Goal: Task Accomplishment & Management: Manage account settings

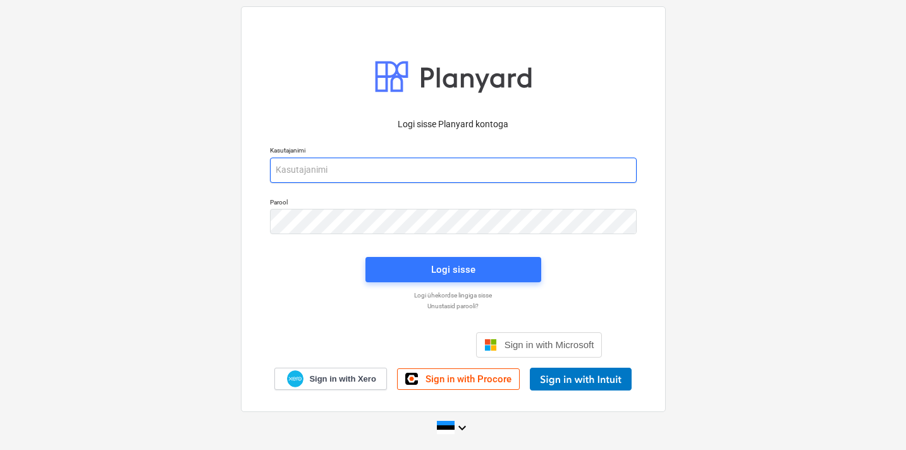
type input "[EMAIL_ADDRESS][DOMAIN_NAME]"
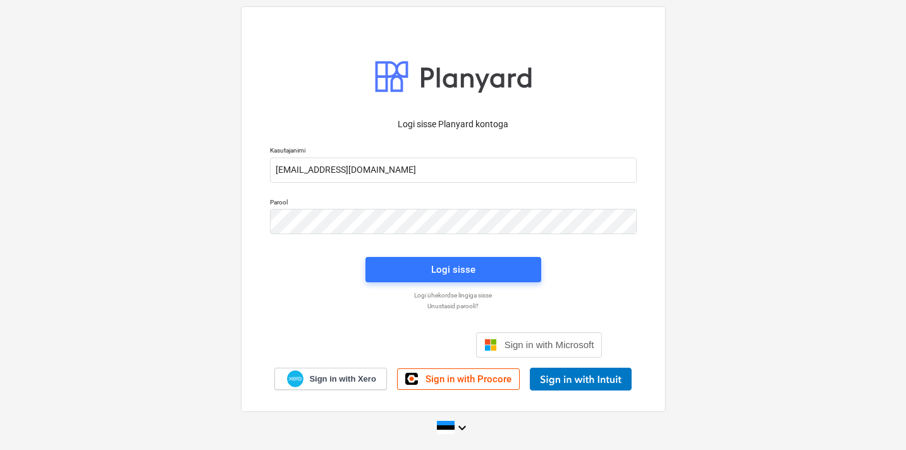
click at [423, 282] on div "Logi sisse" at bounding box center [453, 269] width 191 height 40
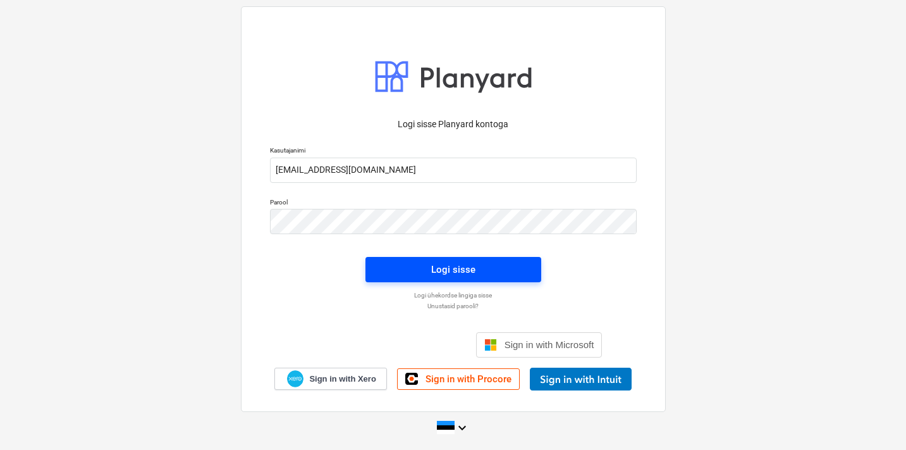
click at [437, 273] on div "Logi sisse" at bounding box center [453, 269] width 44 height 16
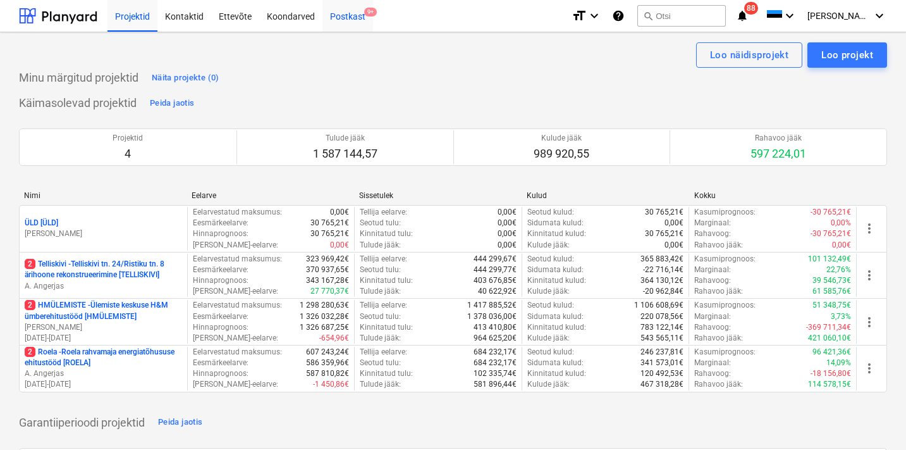
click at [352, 20] on div "Postkast 9+" at bounding box center [347, 15] width 51 height 32
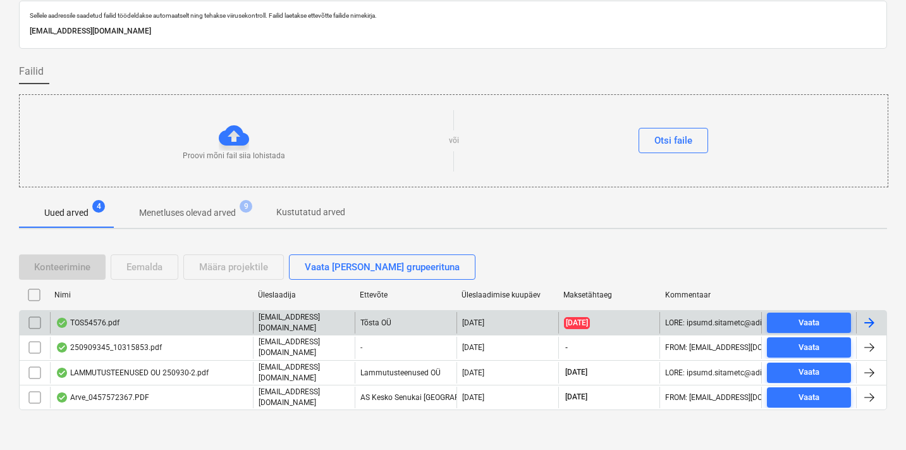
scroll to position [41, 0]
click at [152, 324] on div "TOS54576.pdf" at bounding box center [151, 322] width 203 height 21
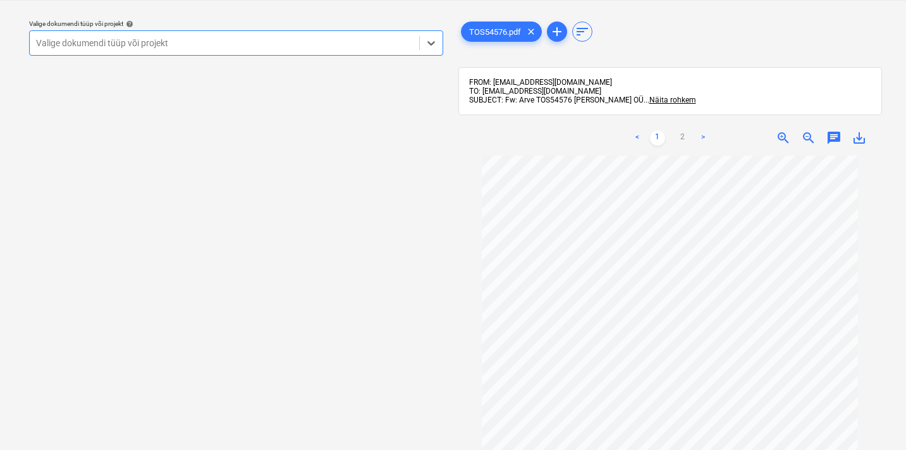
scroll to position [32, 0]
click at [179, 38] on div at bounding box center [224, 43] width 377 height 13
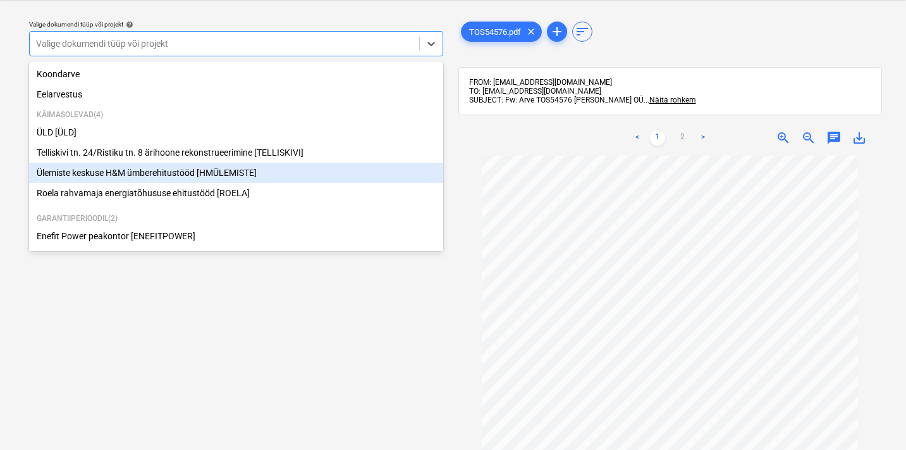
click at [134, 169] on div "Ülemiste keskuse H&M ümberehitustööd [HMÜLEMISTE]" at bounding box center [236, 172] width 414 height 20
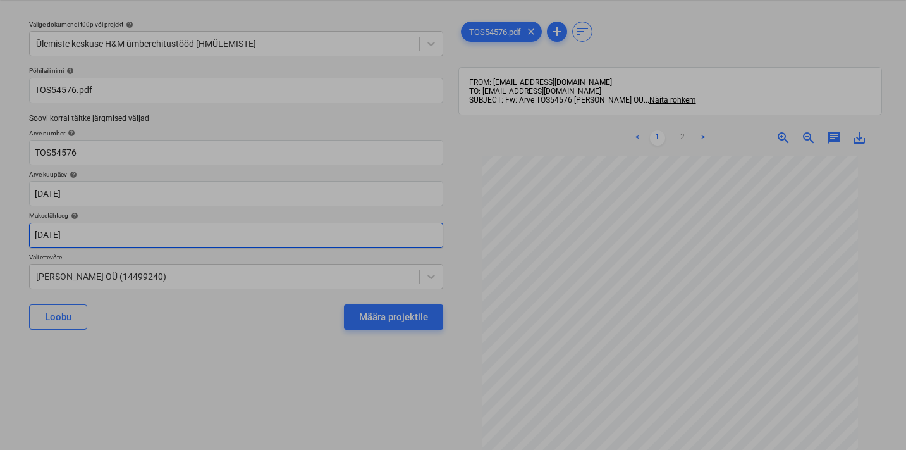
click at [104, 234] on body "Projektid Kontaktid Ettevõte Koondarved Postkast 9+ format_size keyboard_arrow_…" at bounding box center [453, 193] width 906 height 450
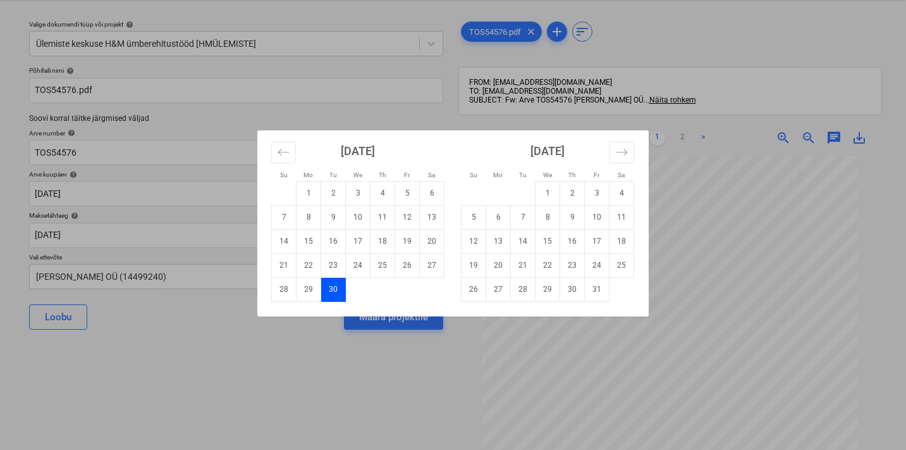
click at [243, 378] on div "Su Mo Tu We Th Fr Sa Su Mo Tu We Th Fr Sa [DATE] 1 2 3 4 5 6 7 8 9 10 11 12 13 …" at bounding box center [453, 225] width 906 height 450
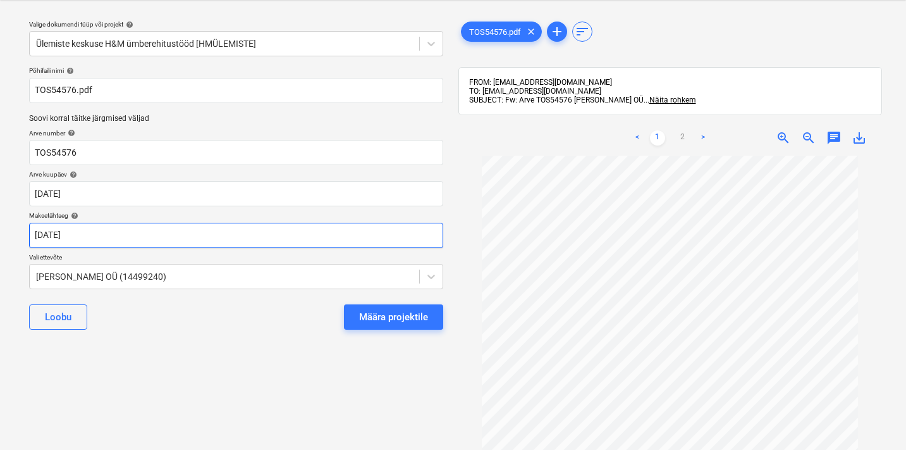
click at [92, 236] on body "Projektid Kontaktid Ettevõte Koondarved Postkast 9+ format_size keyboard_arrow_…" at bounding box center [453, 193] width 906 height 450
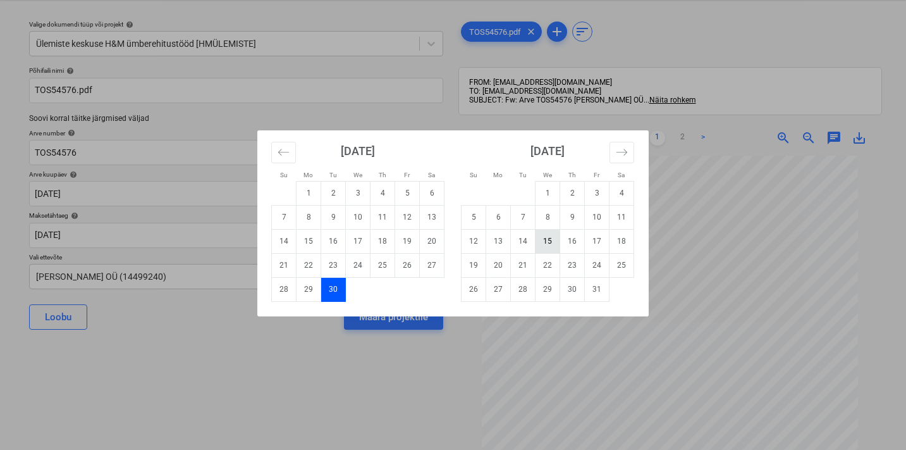
click at [544, 240] on td "15" at bounding box center [547, 241] width 25 height 24
type input "[DATE]"
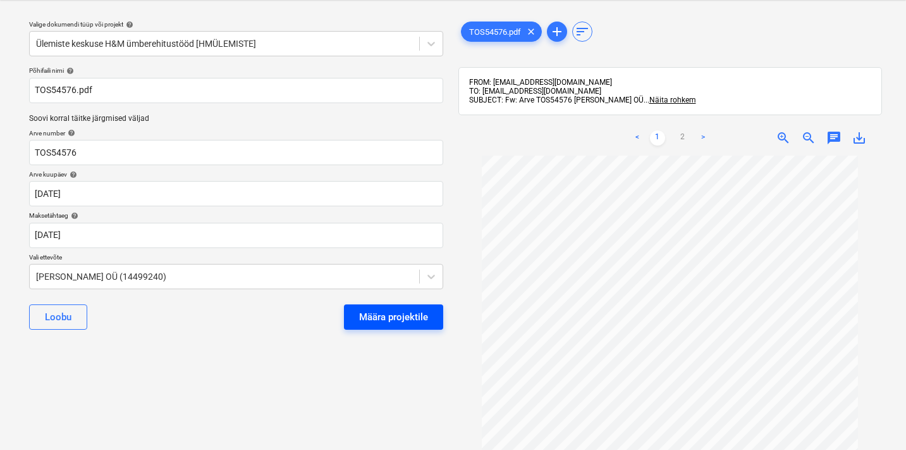
click at [396, 309] on div "Määra projektile" at bounding box center [393, 317] width 69 height 16
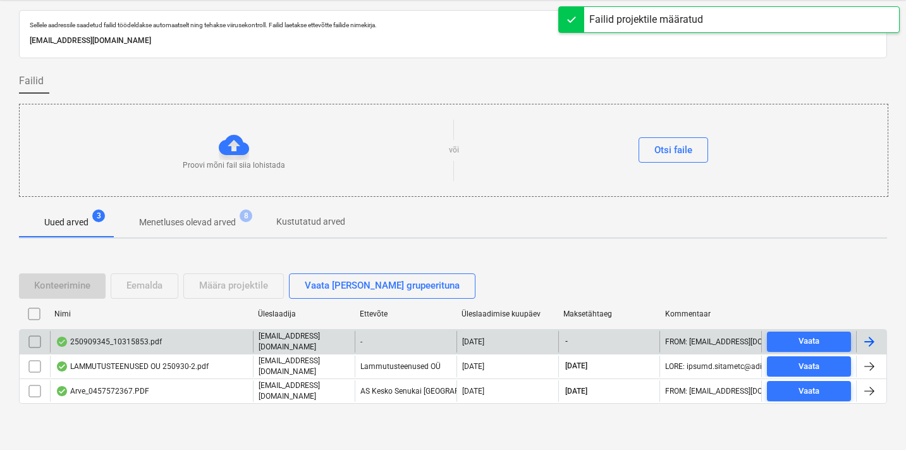
click at [114, 343] on div "250909345_10315853.pdf" at bounding box center [109, 341] width 106 height 10
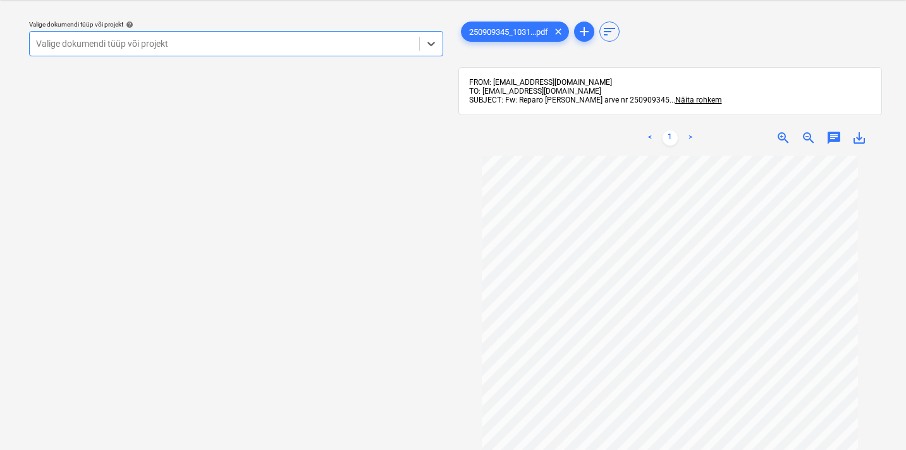
click at [149, 50] on div "Valige dokumendi tüüp või projekt" at bounding box center [224, 44] width 389 height 18
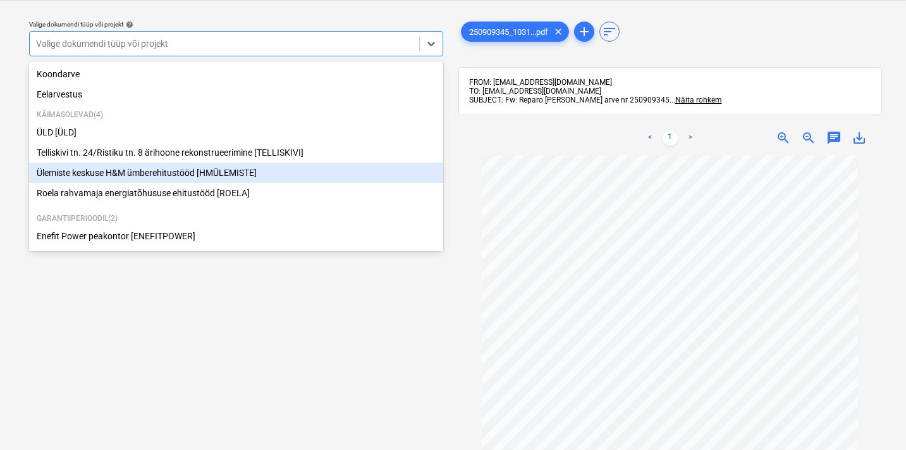
click at [118, 176] on div "Ülemiste keskuse H&M ümberehitustööd [HMÜLEMISTE]" at bounding box center [236, 172] width 414 height 20
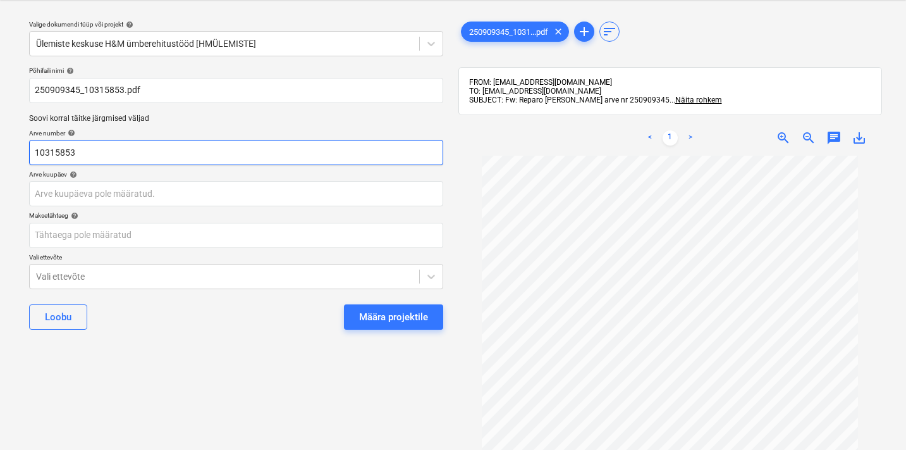
drag, startPoint x: 119, startPoint y: 156, endPoint x: 17, endPoint y: 146, distance: 102.9
click at [17, 146] on div "Valige dokumendi tüüp või projekt help Ülemiste keskuse H&M ümberehitustööd [HM…" at bounding box center [453, 290] width 906 height 581
type input "250909345"
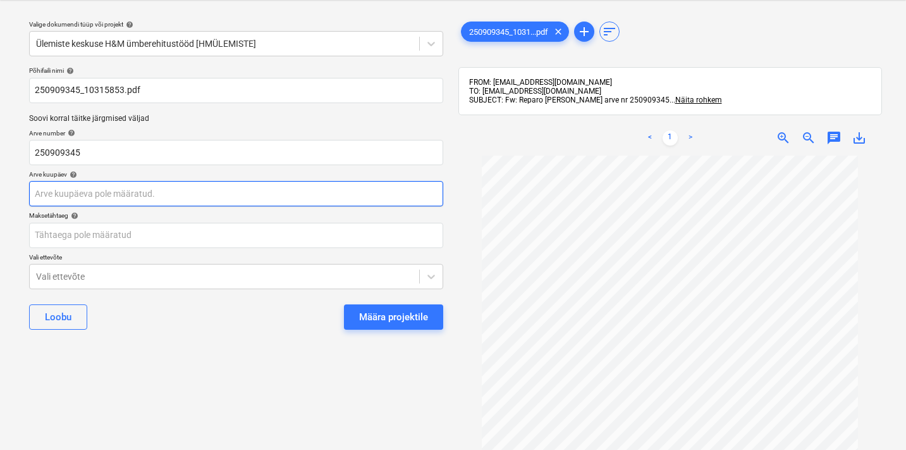
click at [59, 190] on body "Projektid Kontaktid Ettevõte Koondarved Postkast 9+ format_size keyboard_arrow_…" at bounding box center [453, 193] width 906 height 450
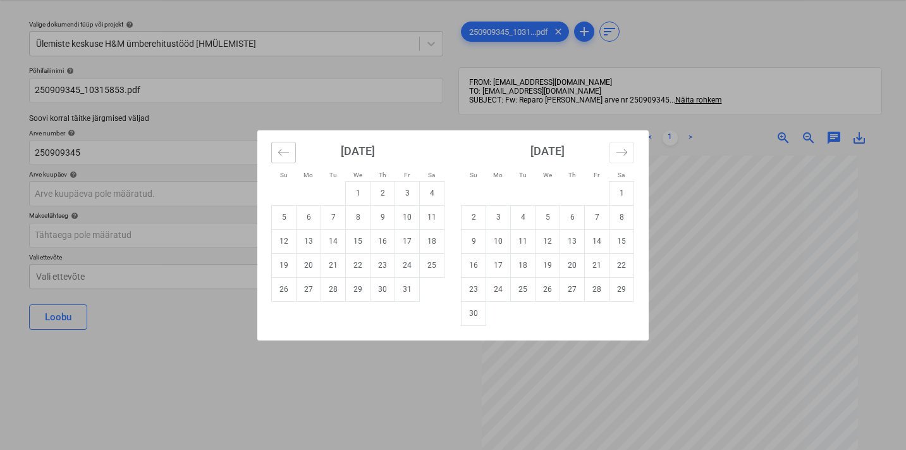
click at [278, 148] on icon "Move backward to switch to the previous month." at bounding box center [284, 152] width 12 height 12
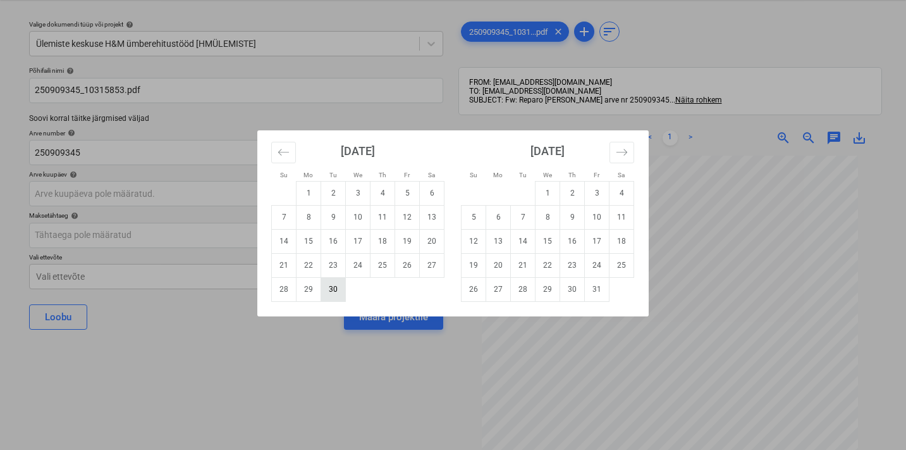
click at [328, 286] on td "30" at bounding box center [333, 289] width 25 height 24
type input "[DATE]"
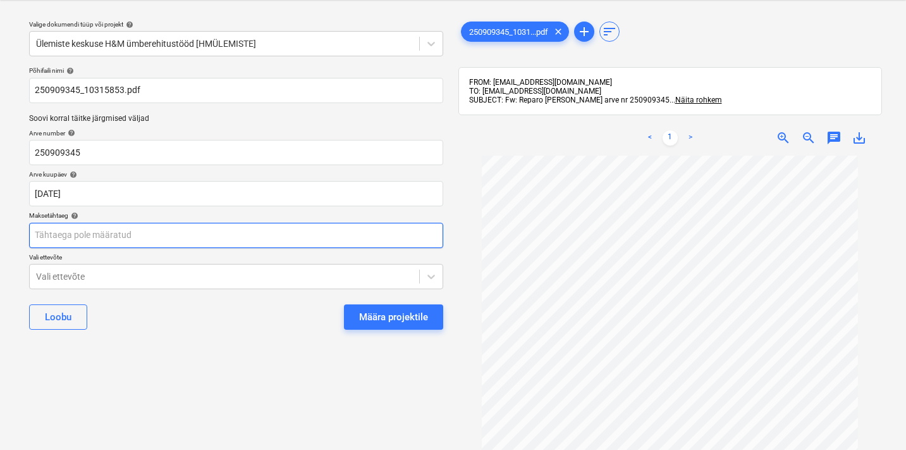
click at [128, 237] on body "Projektid Kontaktid Ettevõte Koondarved Postkast 9+ format_size keyboard_arrow_…" at bounding box center [453, 193] width 906 height 450
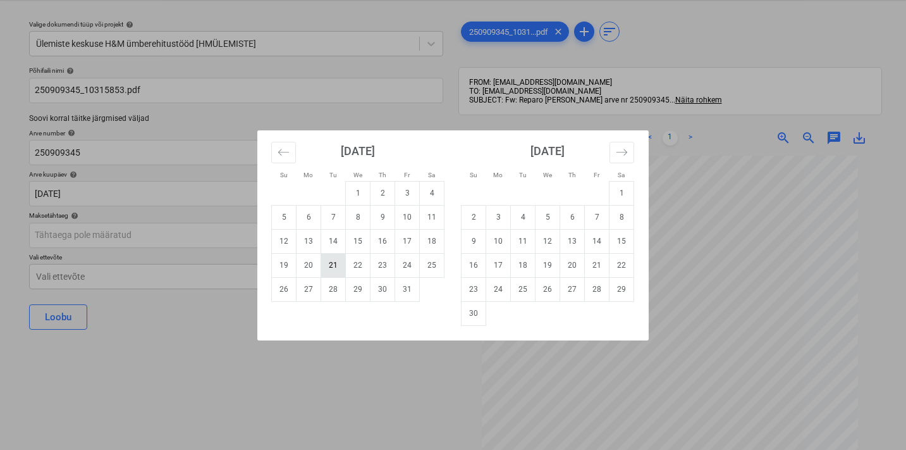
click at [337, 264] on td "21" at bounding box center [333, 265] width 25 height 24
type input "[DATE]"
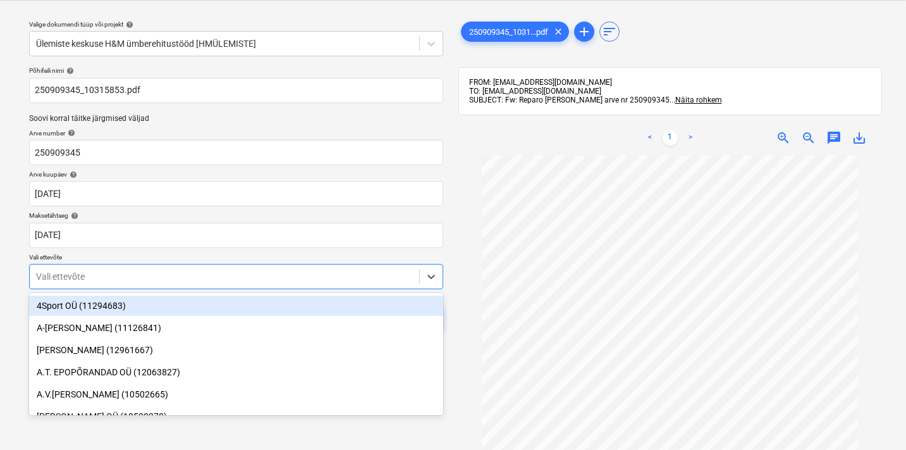
click at [97, 276] on div "Põhifaili nimi help 250909345_10315853.pdf Soovi korral täitke järgmised väljad…" at bounding box center [236, 202] width 424 height 283
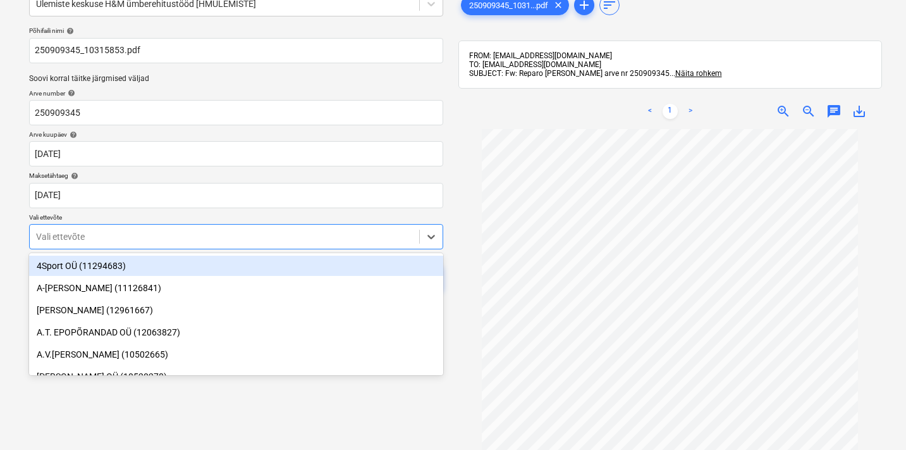
scroll to position [73, 0]
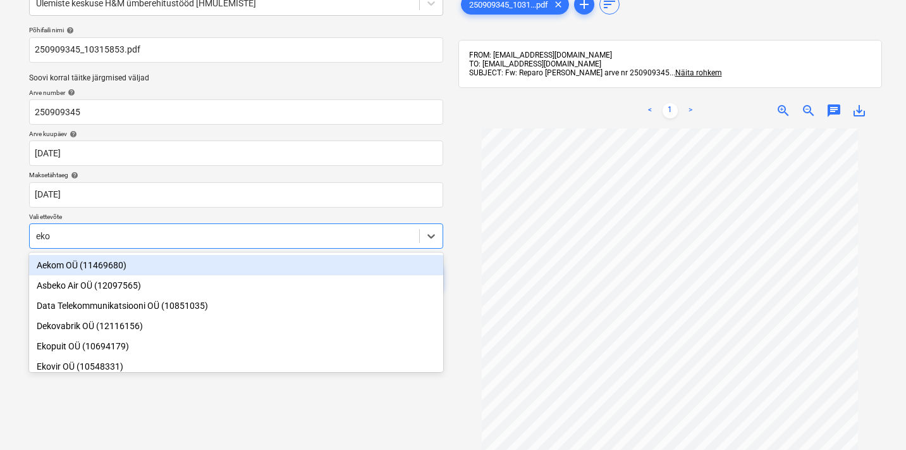
type input "ekov"
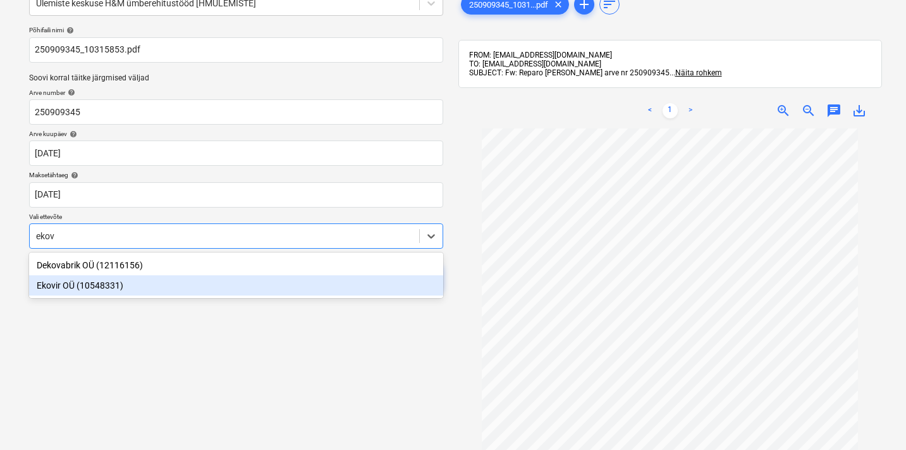
click at [66, 284] on div "Ekovir OÜ (10548331)" at bounding box center [236, 285] width 414 height 20
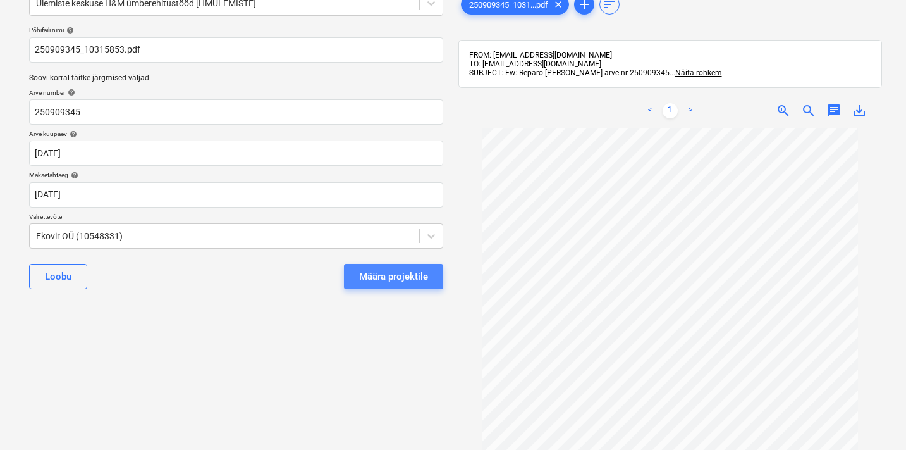
click at [424, 279] on div "Määra projektile" at bounding box center [393, 276] width 69 height 16
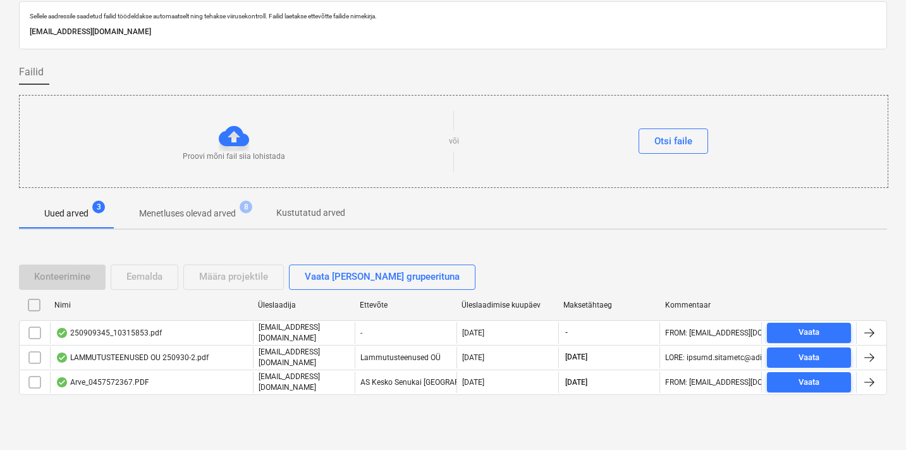
scroll to position [40, 0]
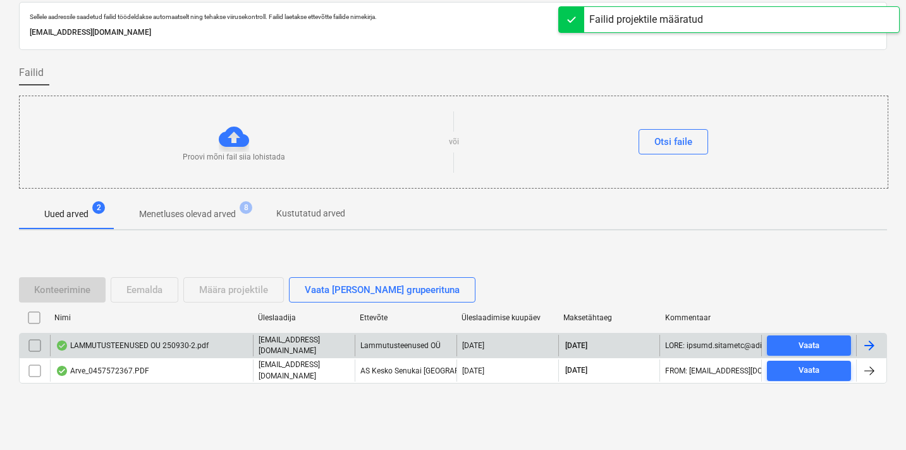
click at [171, 348] on div "LAMMUTUSTEENUSED OU 250930-2.pdf" at bounding box center [132, 345] width 153 height 10
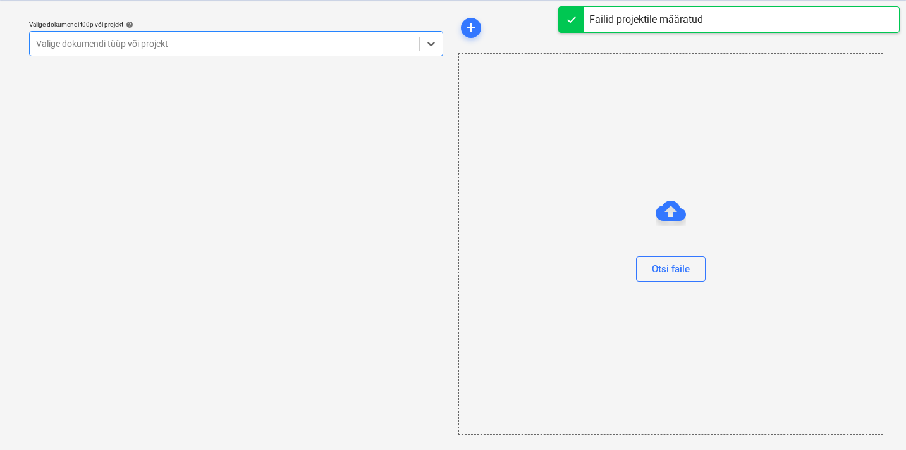
scroll to position [32, 0]
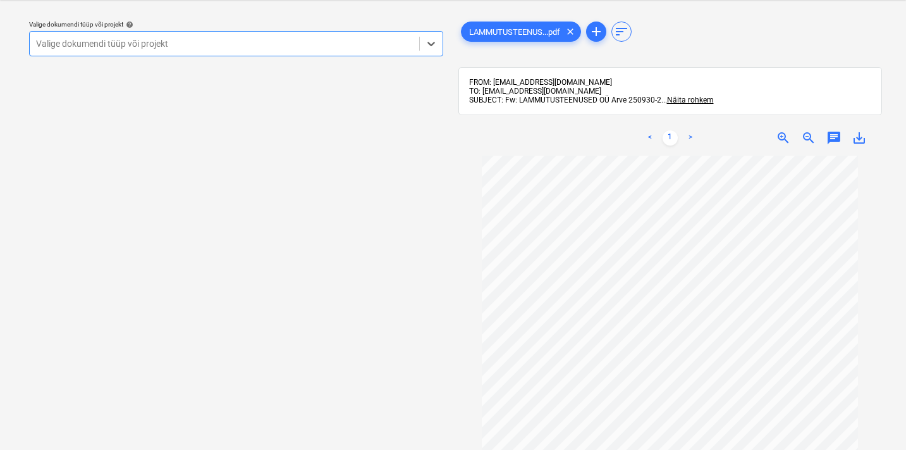
click at [123, 38] on div at bounding box center [224, 43] width 377 height 13
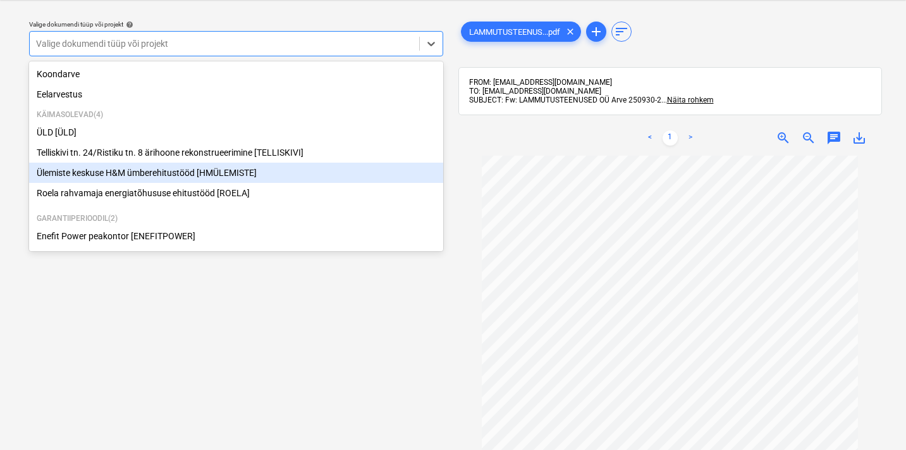
click at [80, 171] on div "Ülemiste keskuse H&M ümberehitustööd [HMÜLEMISTE]" at bounding box center [236, 172] width 414 height 20
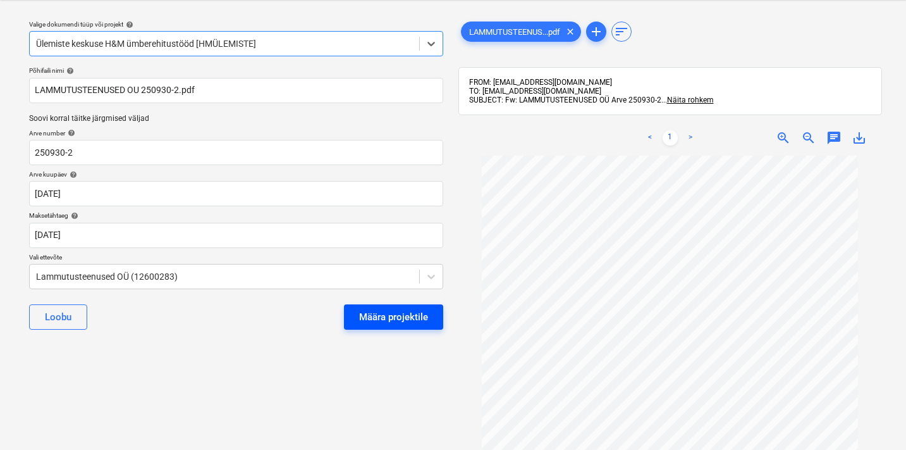
click at [416, 322] on div "Määra projektile" at bounding box center [393, 317] width 69 height 16
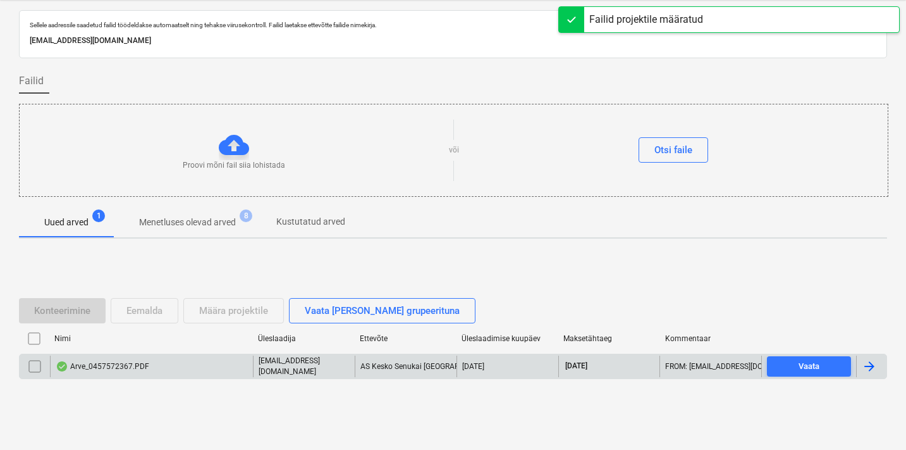
click at [97, 362] on div "Arve_0457572367.PDF" at bounding box center [103, 366] width 94 height 10
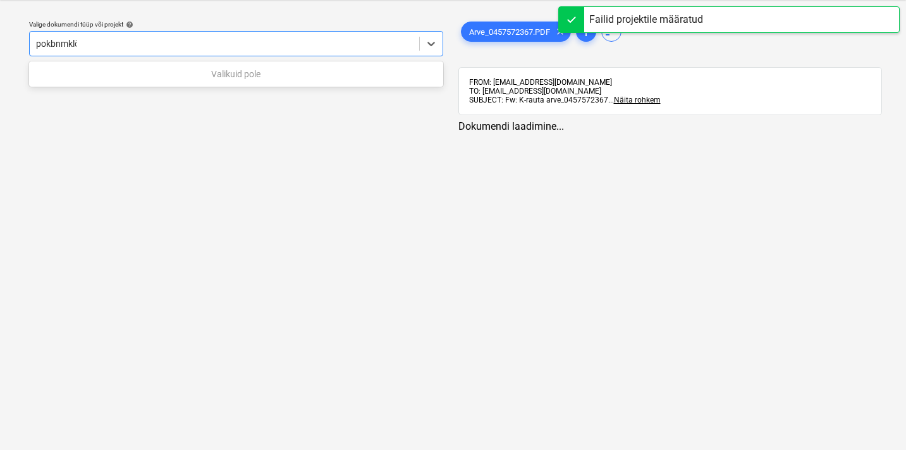
type input "pokbnmklöäõ"
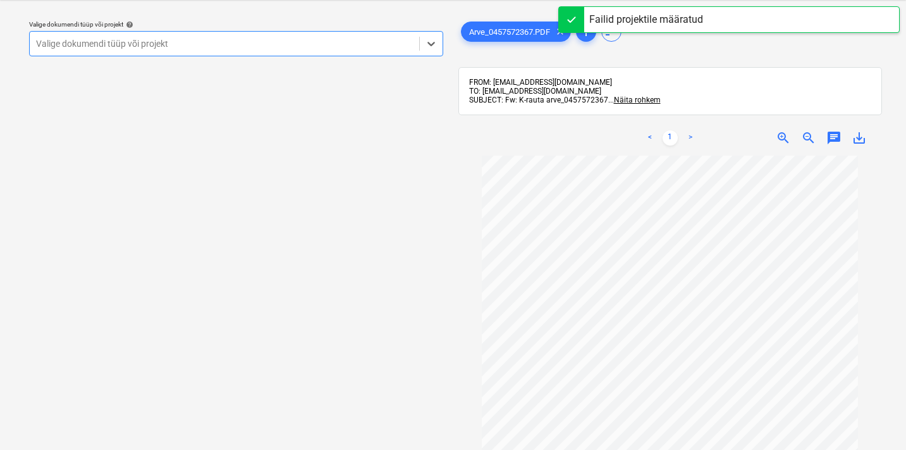
drag, startPoint x: 108, startPoint y: 46, endPoint x: 0, endPoint y: 31, distance: 109.1
click at [0, 31] on div "Valige dokumendi tüüp või projekt help Select is focused ,type to refine list, …" at bounding box center [453, 225] width 906 height 450
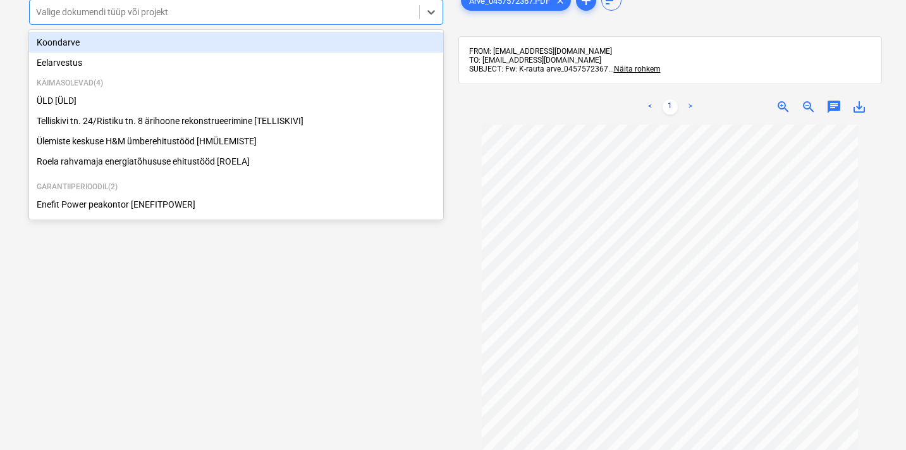
click at [118, 17] on div at bounding box center [224, 12] width 377 height 13
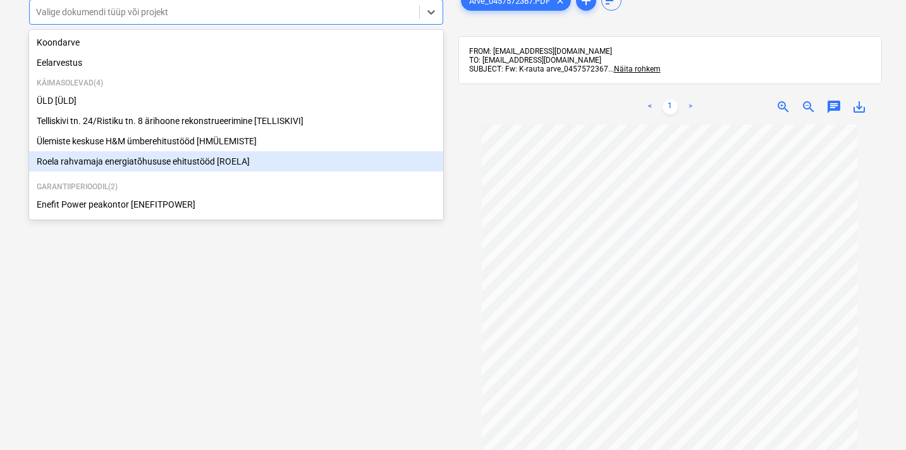
click at [94, 166] on div "Roela rahvamaja energiatõhususe ehitustööd [ROELA]" at bounding box center [236, 161] width 414 height 20
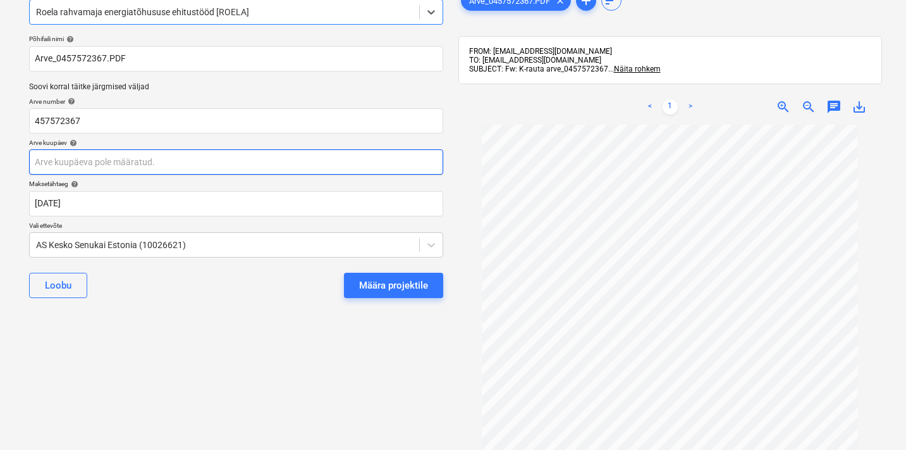
click at [134, 165] on body "Projektid Kontaktid Ettevõte Koondarved Postkast 9 format_size keyboard_arrow_d…" at bounding box center [453, 161] width 906 height 450
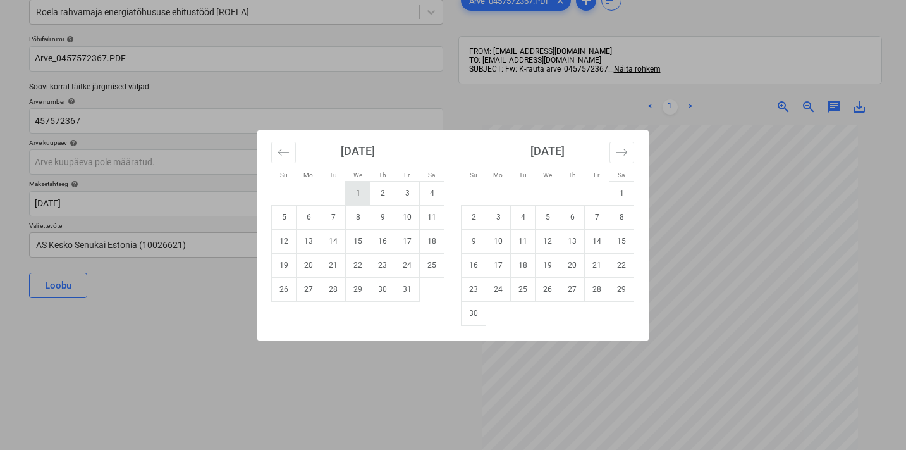
click at [358, 191] on td "1" at bounding box center [358, 193] width 25 height 24
type input "[DATE]"
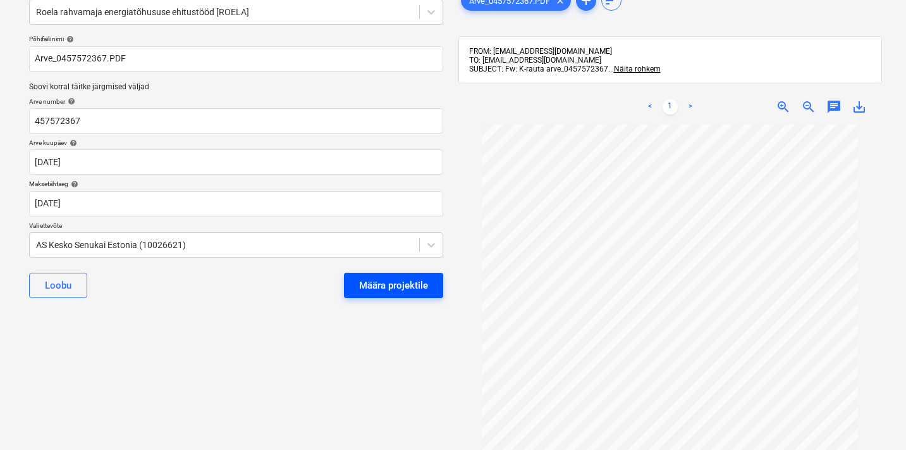
click at [410, 286] on div "Määra projektile" at bounding box center [393, 285] width 69 height 16
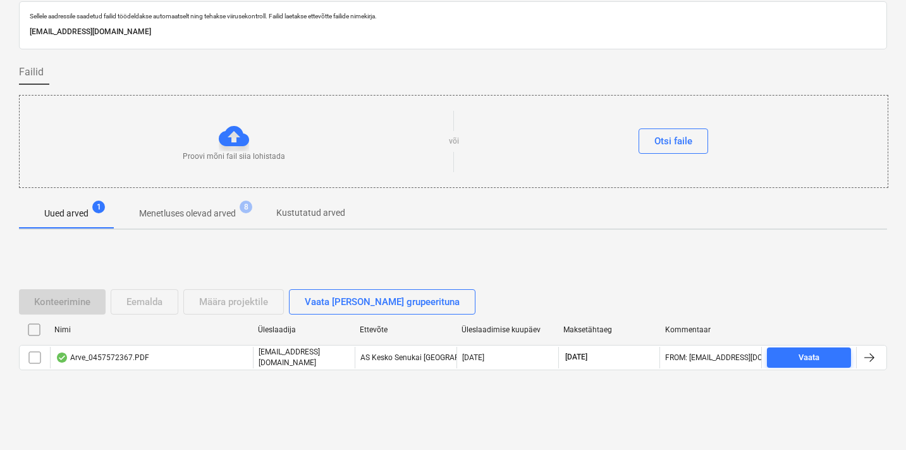
scroll to position [40, 0]
